Goal: Information Seeking & Learning: Learn about a topic

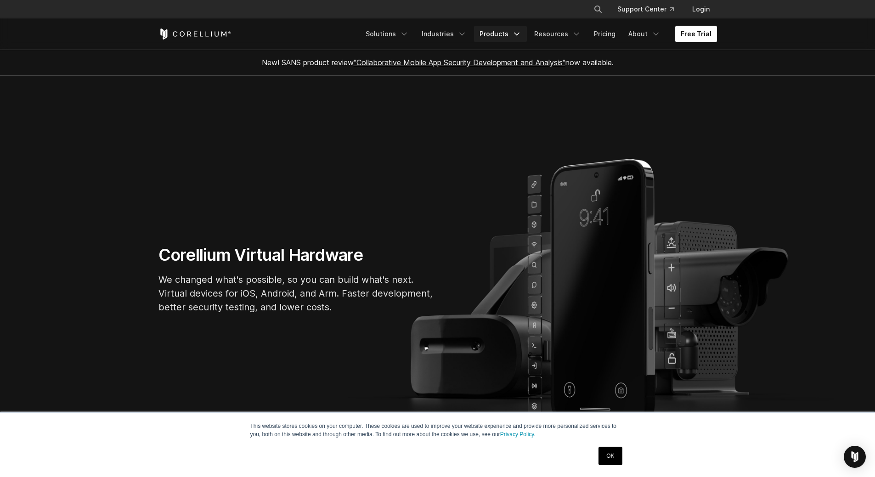
click at [501, 29] on link "Products" at bounding box center [500, 34] width 53 height 17
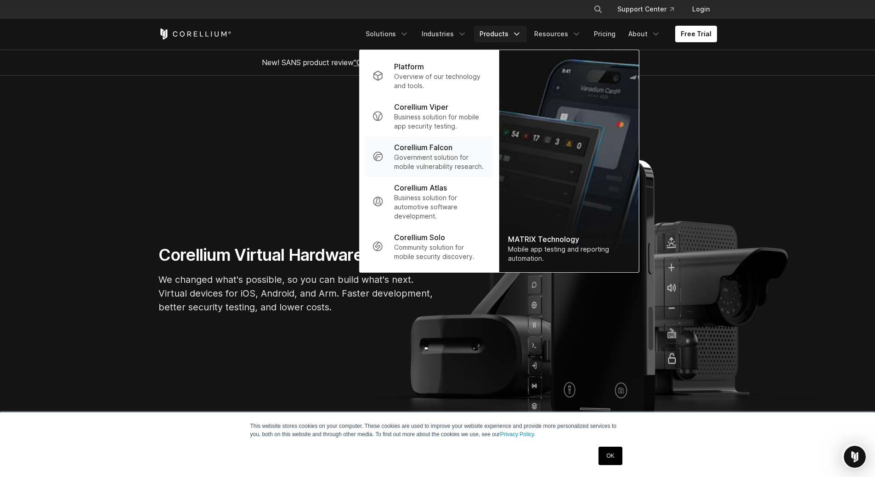
click at [450, 149] on p "Corellium Falcon" at bounding box center [423, 147] width 58 height 11
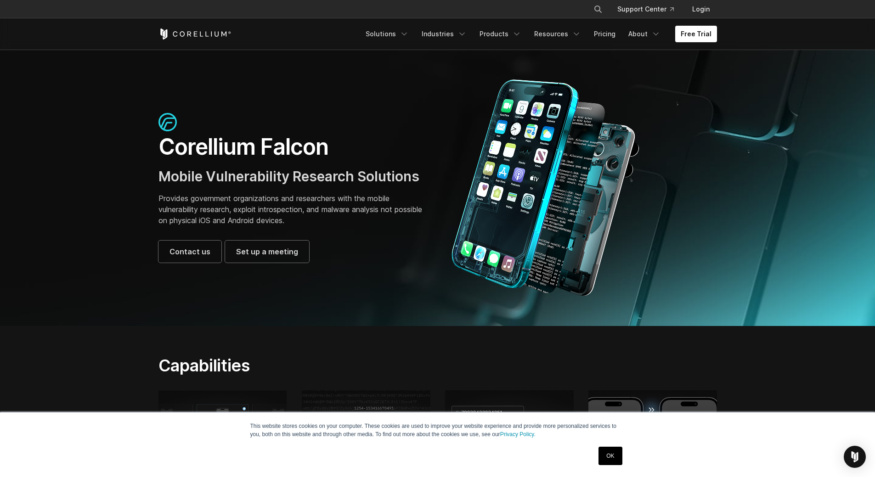
click at [610, 455] on link "OK" at bounding box center [609, 456] width 23 height 18
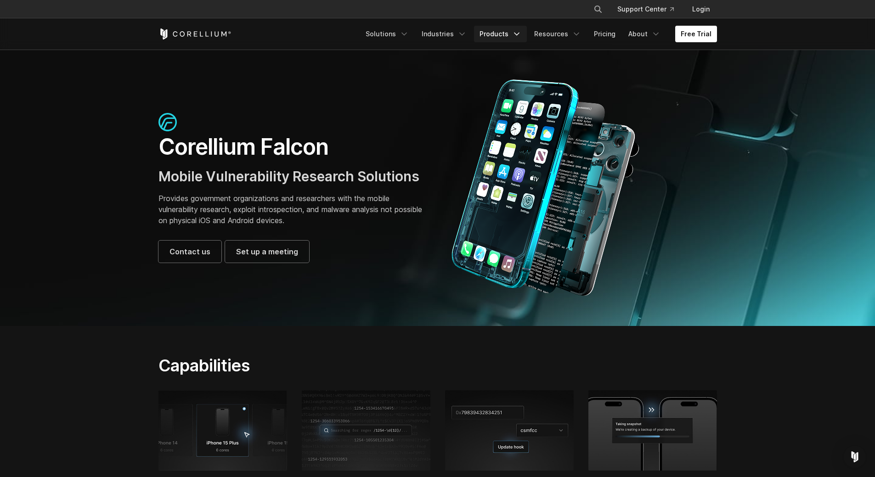
click at [519, 34] on icon "Navigation Menu" at bounding box center [516, 33] width 9 height 9
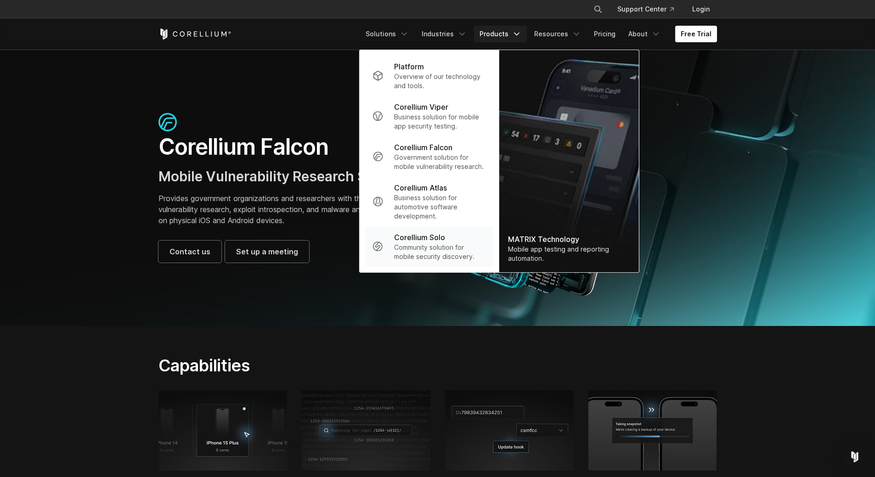
click at [440, 250] on p "Community solution for mobile security discovery." at bounding box center [439, 252] width 91 height 18
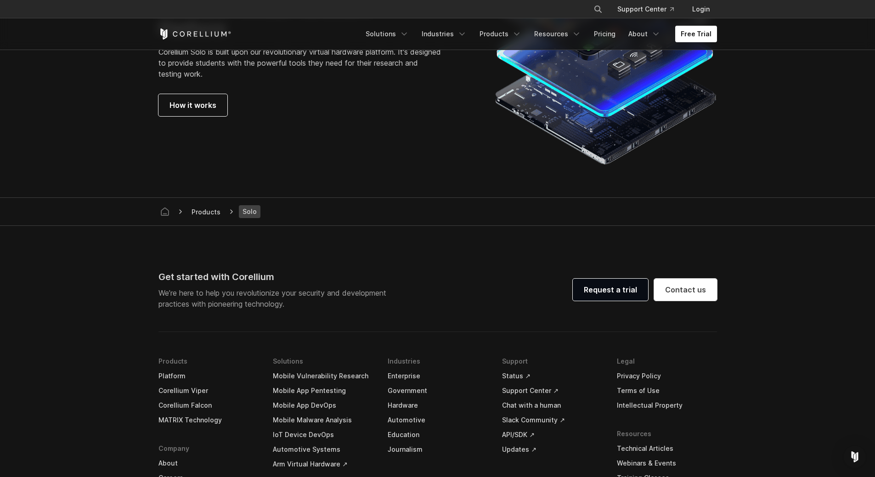
scroll to position [1571, 0]
